Goal: Find specific page/section: Find specific page/section

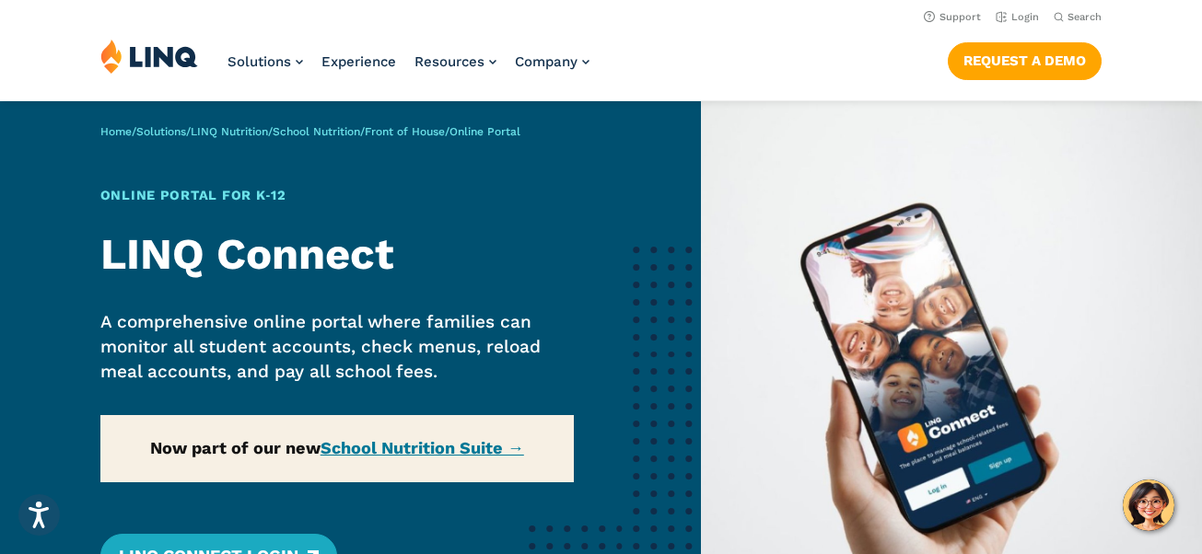
scroll to position [45, 0]
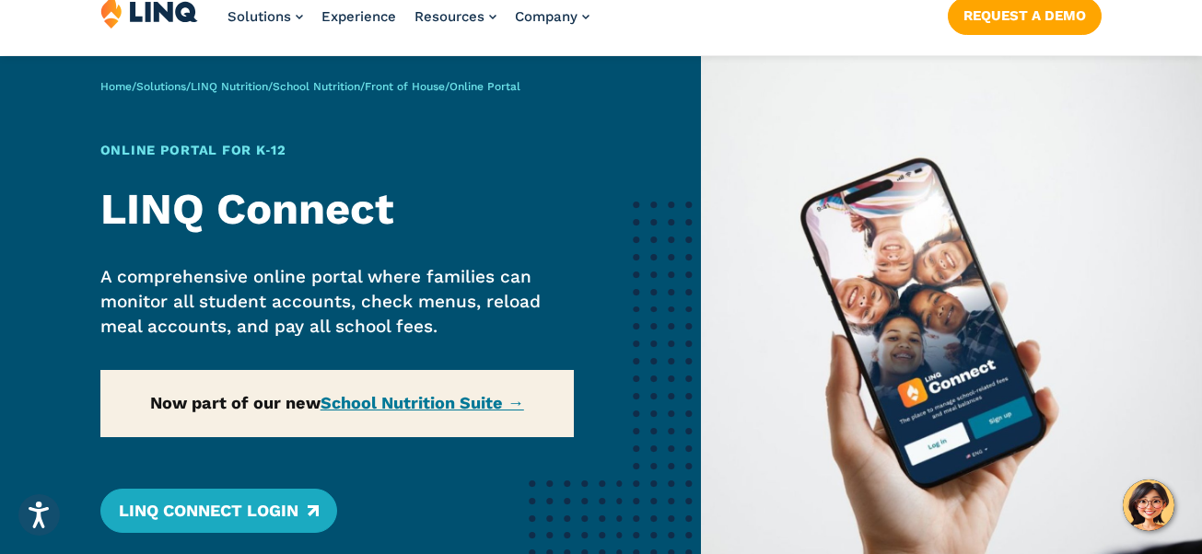
click at [447, 405] on div "Home / Solutions / LINQ Nutrition / School Nutrition / Front of House / Online …" at bounding box center [350, 343] width 701 height 575
click at [432, 406] on div "Home / Solutions / LINQ Nutrition / School Nutrition / Front of House / Online …" at bounding box center [350, 343] width 701 height 575
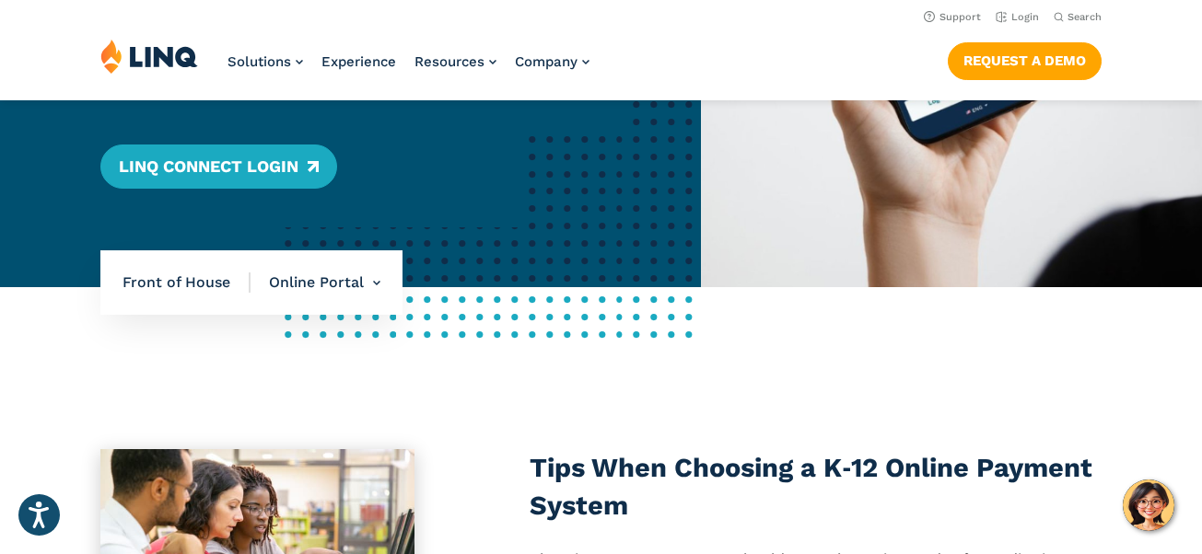
scroll to position [250, 0]
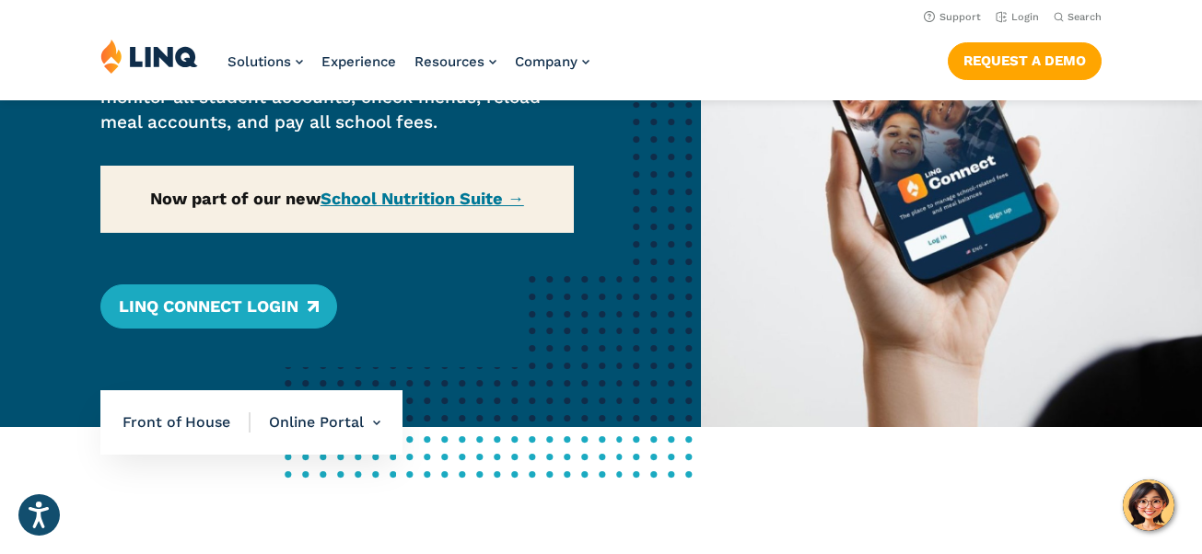
click at [423, 200] on div "Home / Solutions / LINQ Nutrition / School Nutrition / Front of House / Online …" at bounding box center [350, 139] width 701 height 575
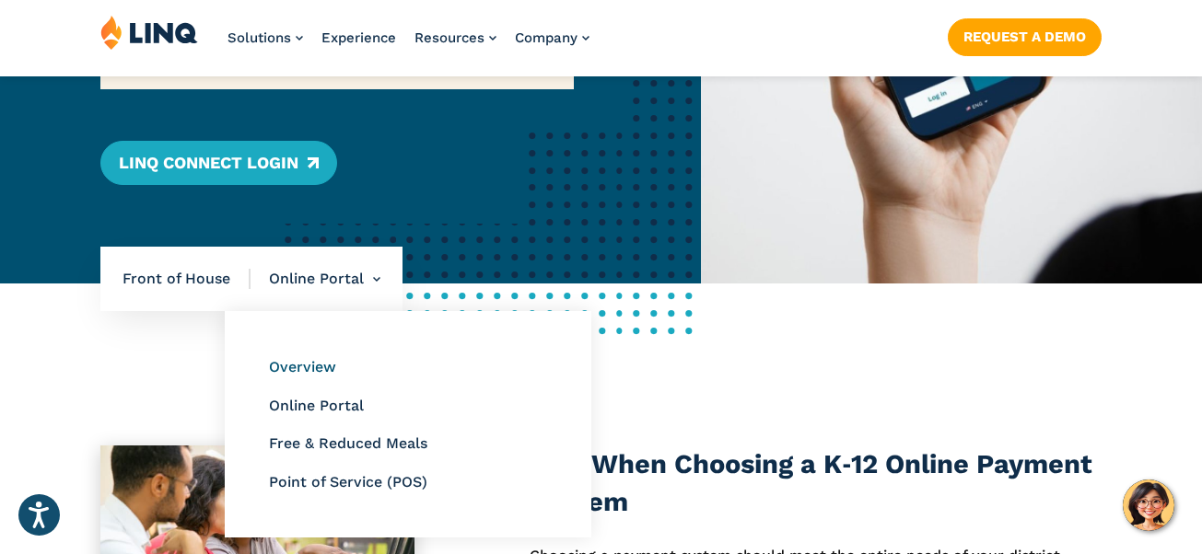
scroll to position [395, 0]
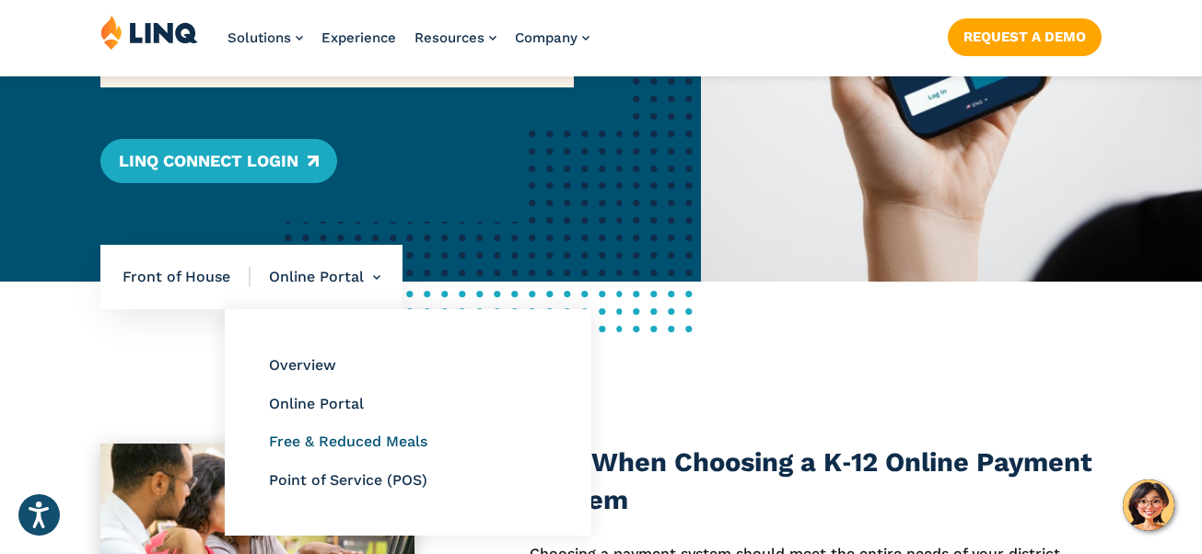
click at [308, 444] on link "Free & Reduced Meals" at bounding box center [348, 441] width 158 height 17
